Goal: Task Accomplishment & Management: Use online tool/utility

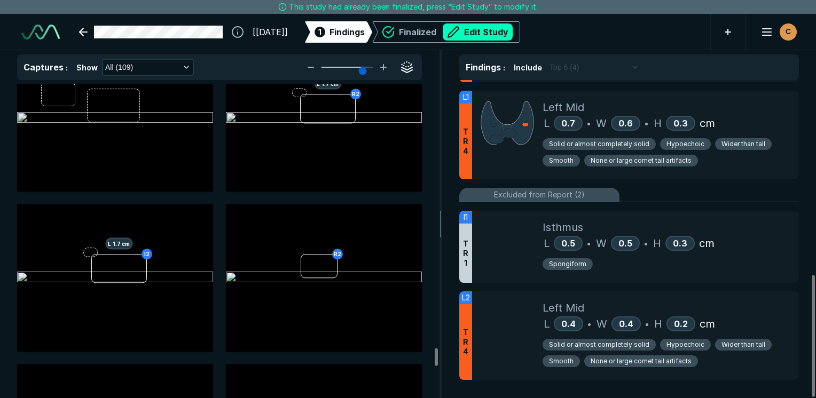
scroll to position [7581, 0]
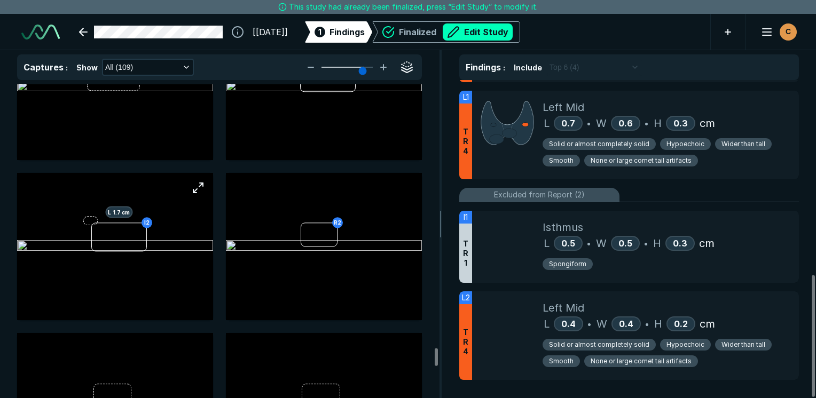
click at [137, 249] on img at bounding box center [115, 246] width 196 height 13
click at [141, 240] on img at bounding box center [115, 246] width 196 height 13
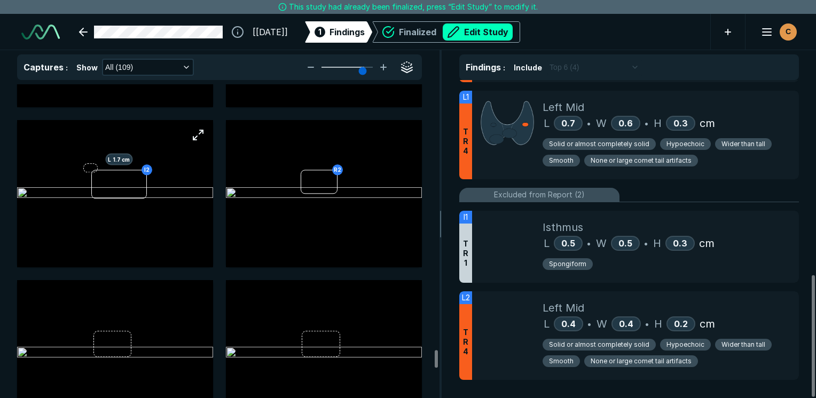
scroll to position [7634, 0]
click at [126, 187] on img at bounding box center [115, 193] width 196 height 13
click at [502, 34] on button "Edit Study" at bounding box center [478, 31] width 70 height 17
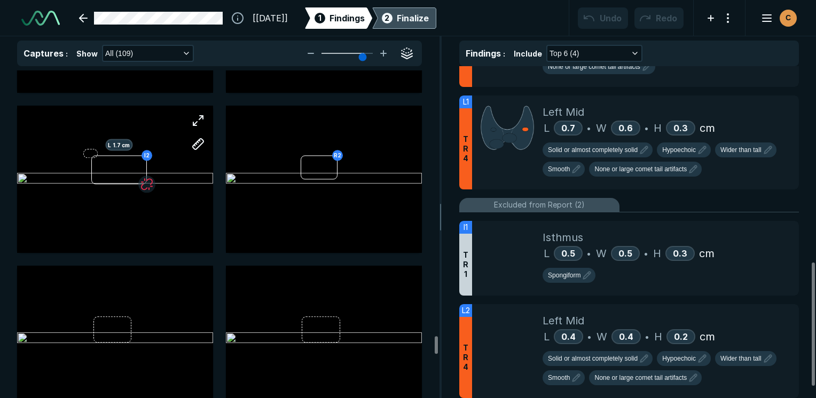
scroll to position [2978, 5042]
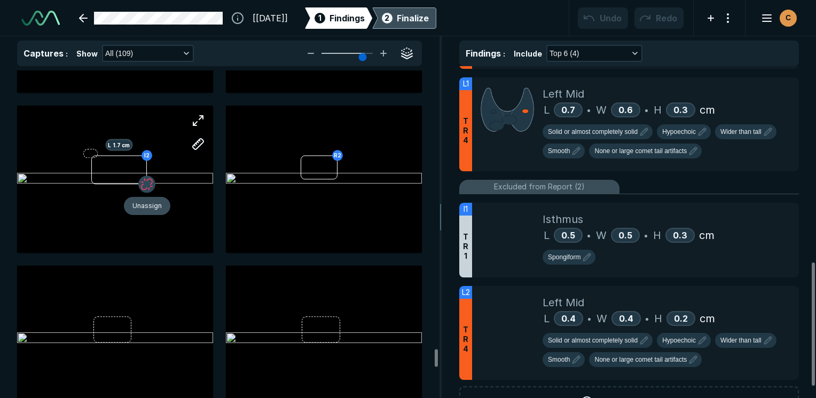
click at [149, 184] on button "button" at bounding box center [146, 184] width 17 height 17
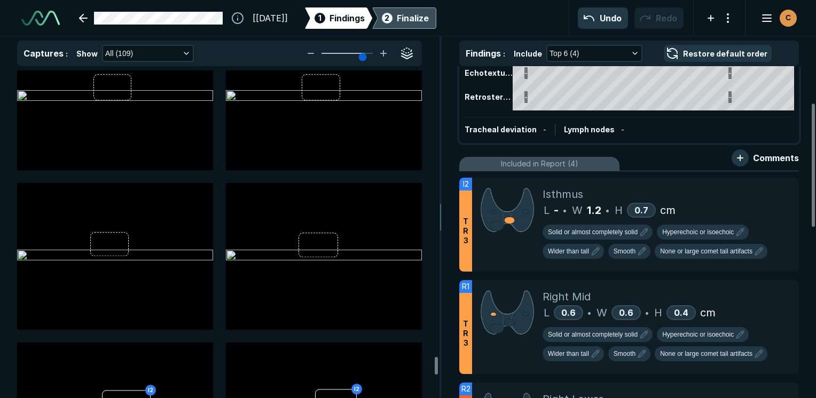
scroll to position [7823, 0]
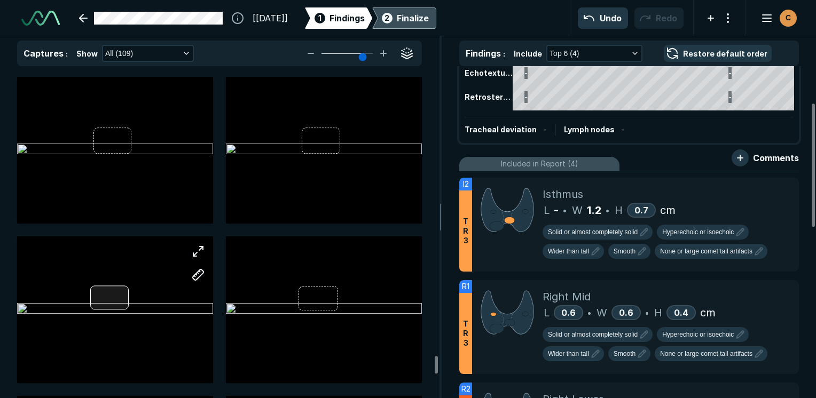
click at [119, 299] on div at bounding box center [115, 309] width 196 height 147
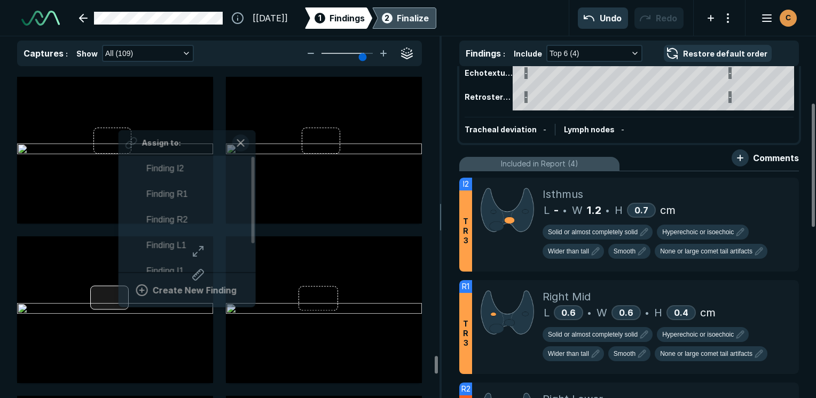
scroll to position [1873, 1979]
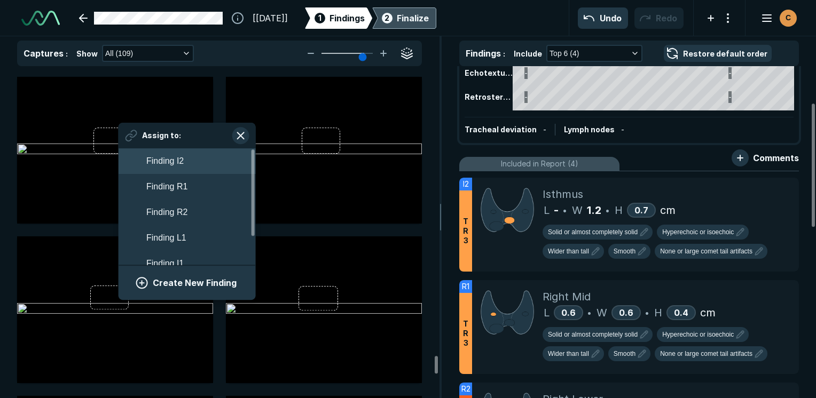
click at [166, 161] on span "Finding I2" at bounding box center [164, 161] width 37 height 13
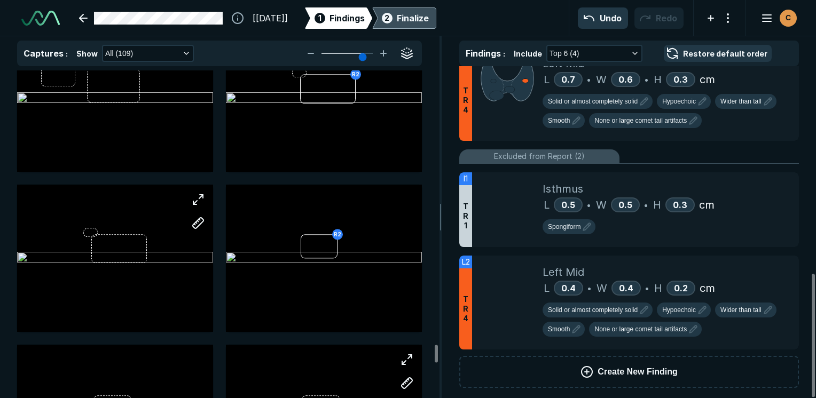
scroll to position [7503, 0]
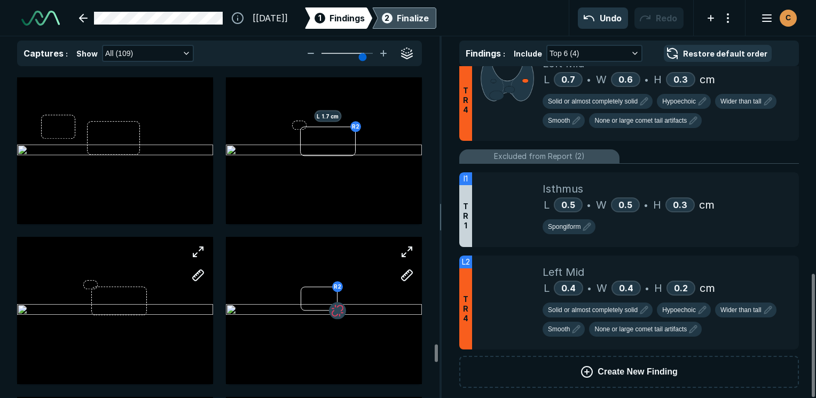
click at [337, 313] on button "button" at bounding box center [337, 311] width 17 height 17
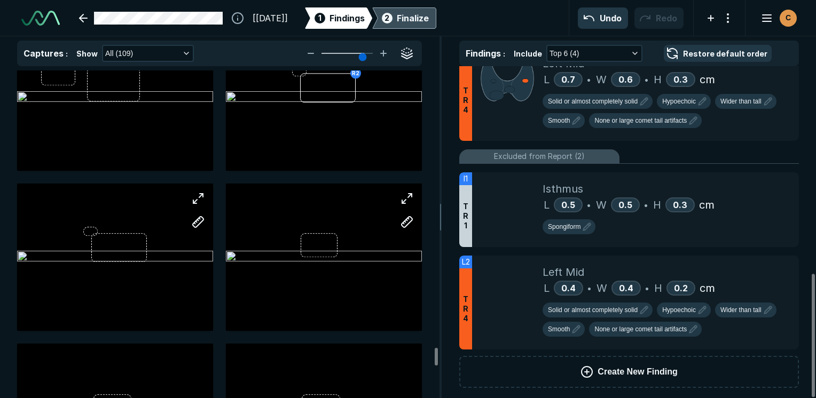
scroll to position [7609, 0]
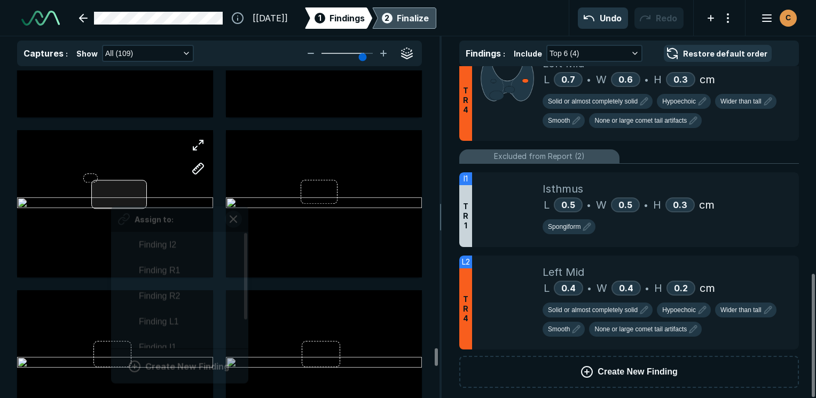
click at [111, 193] on div "Assign to: Finding I2 Finding R1 Finding R2 Finding L1 Finding I1 Finding L2 Cr…" at bounding box center [115, 203] width 196 height 147
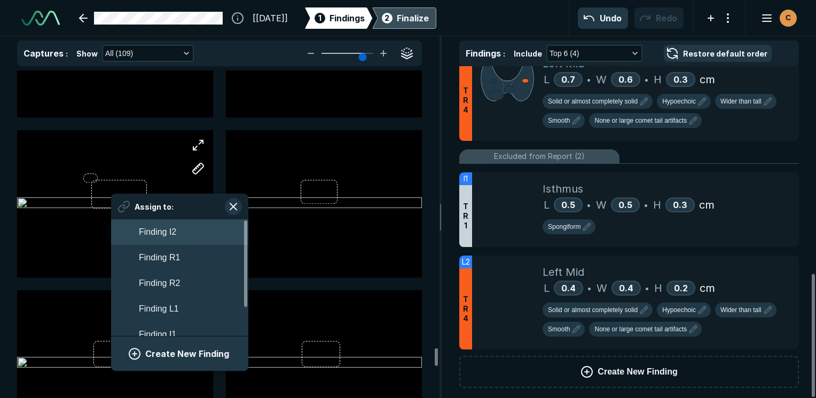
click at [163, 226] on span "Finding I2" at bounding box center [157, 232] width 37 height 13
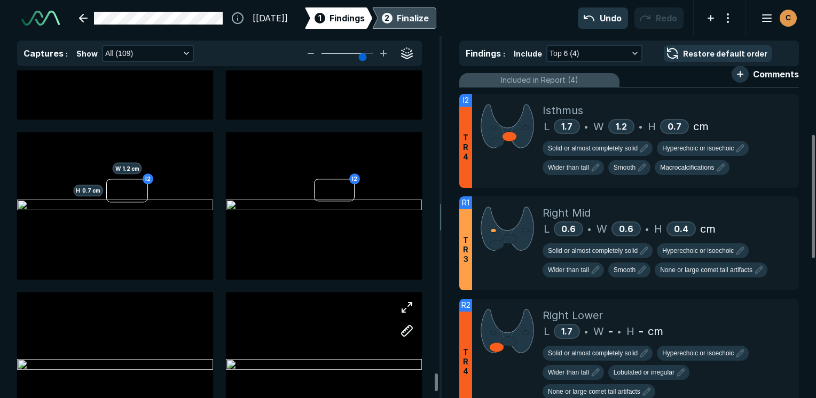
scroll to position [8303, 0]
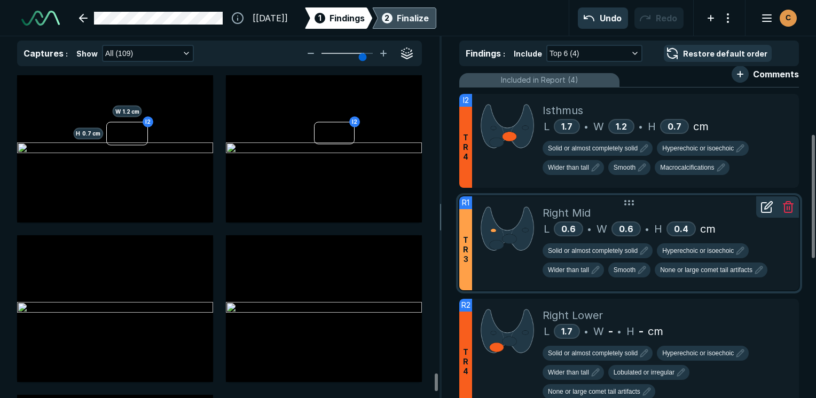
click at [517, 270] on div at bounding box center [507, 243] width 70 height 94
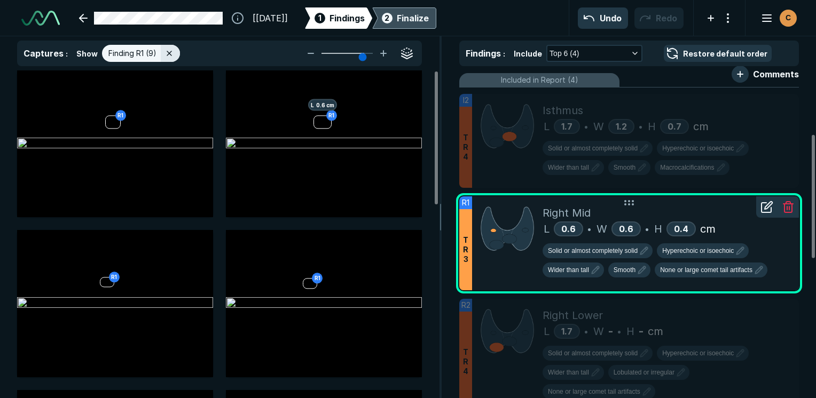
scroll to position [2731, 3176]
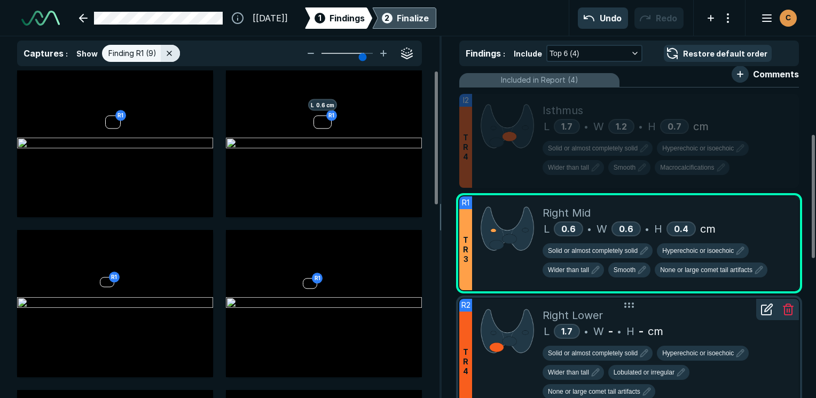
click at [495, 374] on div at bounding box center [507, 355] width 70 height 113
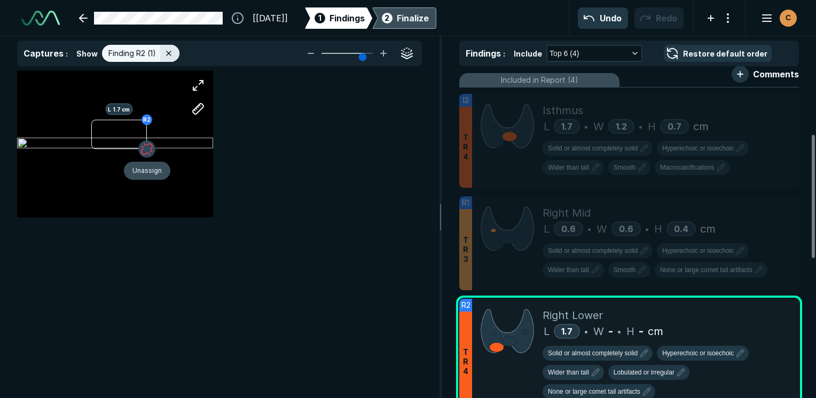
click at [145, 156] on button "button" at bounding box center [146, 148] width 17 height 17
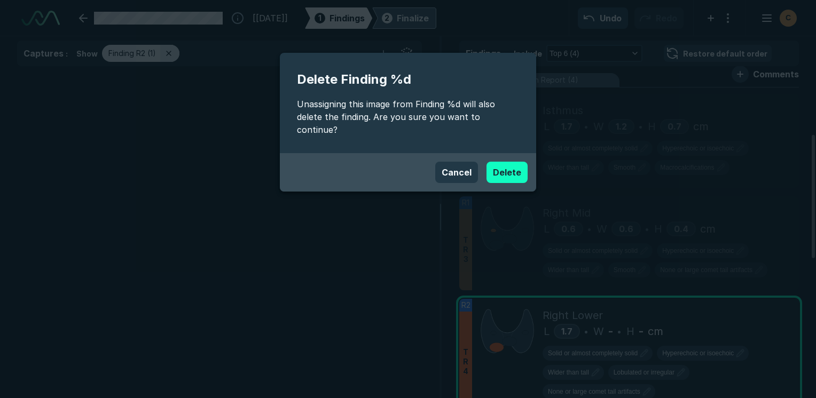
click at [496, 162] on button "Delete" at bounding box center [506, 172] width 41 height 21
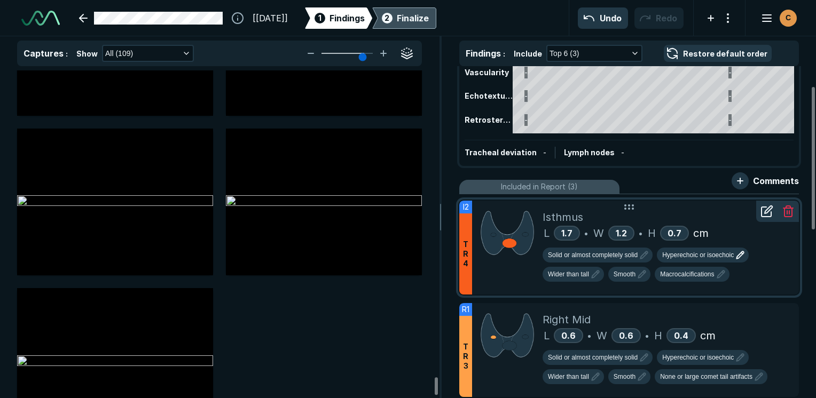
scroll to position [0, 0]
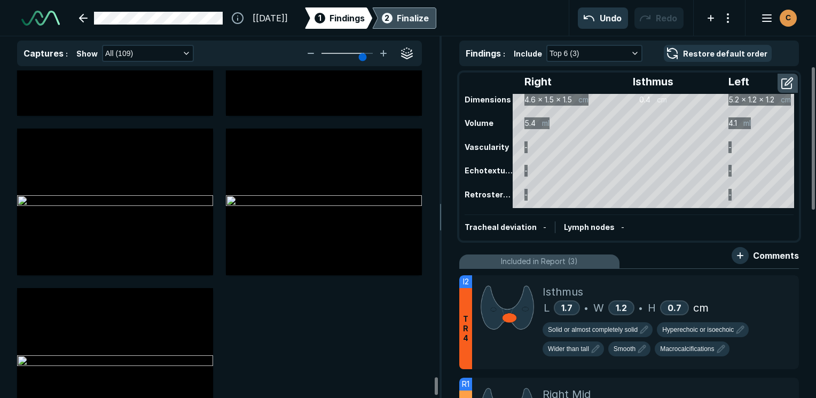
click at [429, 18] on div "Finalize" at bounding box center [413, 18] width 32 height 13
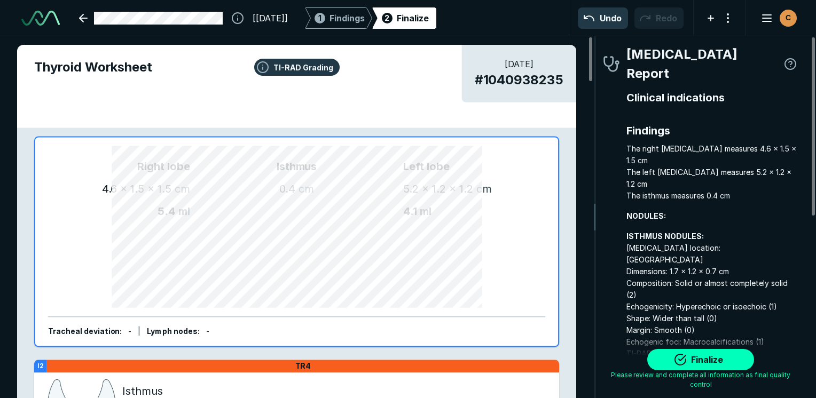
scroll to position [2940, 2236]
click at [696, 353] on button "Finalize" at bounding box center [700, 359] width 107 height 21
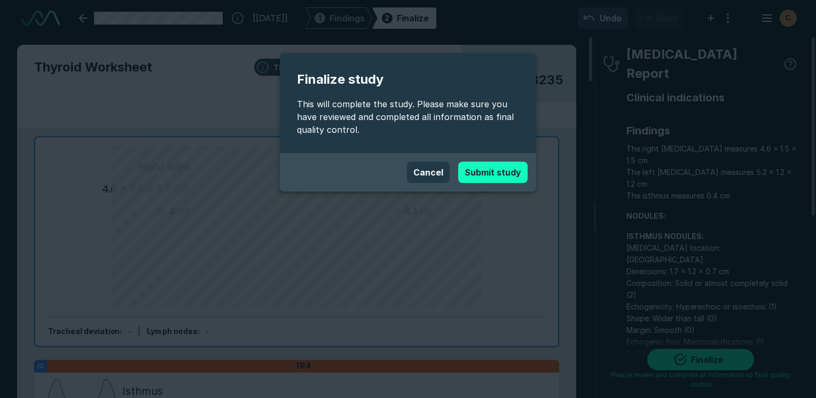
click at [501, 175] on button "Submit study" at bounding box center [492, 172] width 69 height 21
